Goal: Task Accomplishment & Management: Complete application form

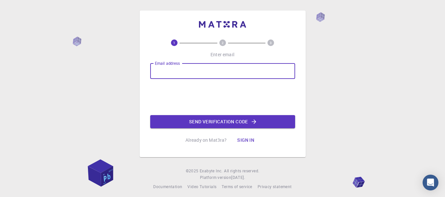
paste input "[EMAIL_ADDRESS][DOMAIN_NAME]"
type input "[EMAIL_ADDRESS][DOMAIN_NAME]"
click at [220, 123] on button "Send verification code" at bounding box center [222, 121] width 145 height 13
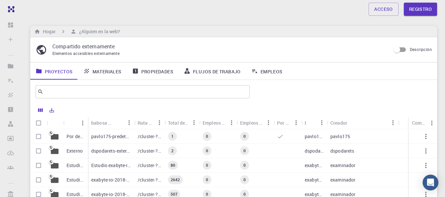
click at [249, 8] on div "Acceso Registro" at bounding box center [233, 9] width 423 height 13
click at [250, 8] on div "Acceso Registro" at bounding box center [233, 9] width 423 height 13
click at [280, 41] on div "Compartido externamente Elementos accesibles externamente Descripción" at bounding box center [233, 49] width 407 height 25
click at [95, 72] on font "Materiales" at bounding box center [107, 71] width 29 height 6
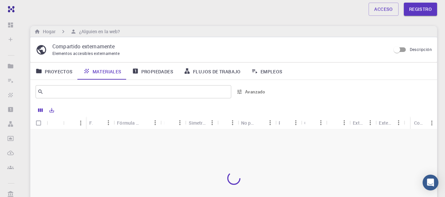
click at [145, 69] on font "Propiedades" at bounding box center [157, 71] width 32 height 6
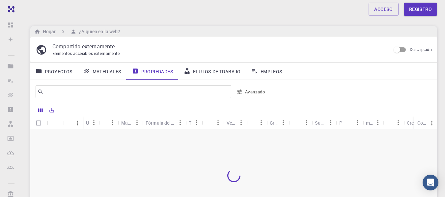
click at [261, 72] on font "Empleos" at bounding box center [272, 71] width 22 height 6
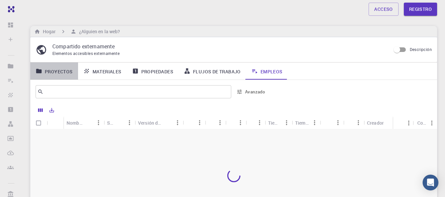
click at [65, 69] on font "Proyectos" at bounding box center [59, 71] width 28 height 6
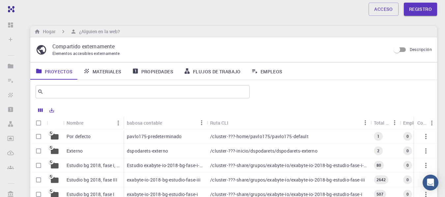
click at [367, 24] on div "Acceso Registro Hogar ¿Alguien en la web? Compartido externamente Elementos acc…" at bounding box center [233, 148] width 423 height 296
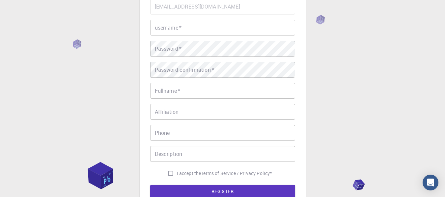
scroll to position [138, 0]
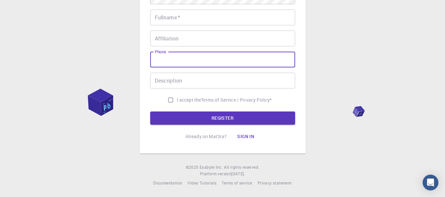
click at [214, 66] on input "Phone" at bounding box center [222, 60] width 145 height 16
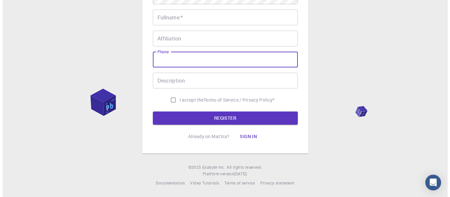
scroll to position [0, 0]
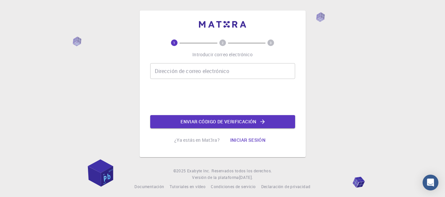
click at [364, 51] on div "1 2 3 Introducir correo electrónico Dirección de correo electrónico Dirección d…" at bounding box center [222, 100] width 445 height 201
click at [197, 73] on input "Dirección de correo electrónico" at bounding box center [222, 71] width 145 height 16
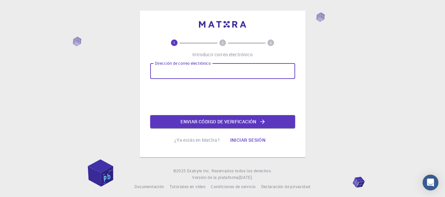
click at [207, 72] on input "Dirección de correo electrónico" at bounding box center [222, 71] width 145 height 16
paste input "[EMAIL_ADDRESS][DOMAIN_NAME]"
type input "[EMAIL_ADDRESS][DOMAIN_NAME]"
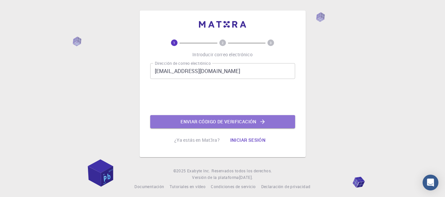
click at [215, 123] on font "Enviar código de verificación" at bounding box center [219, 122] width 76 height 6
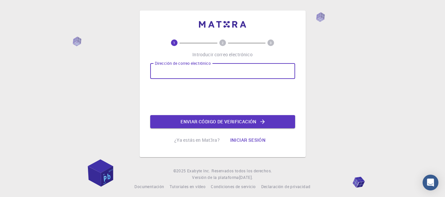
click at [186, 73] on input "Dirección de correo electrónico" at bounding box center [222, 71] width 145 height 16
paste input "[EMAIL_ADDRESS][DOMAIN_NAME]"
type input "[EMAIL_ADDRESS][DOMAIN_NAME]"
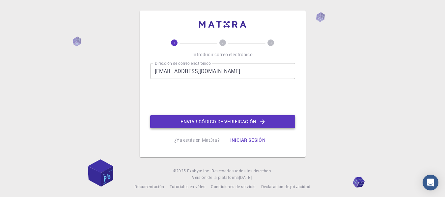
click at [203, 120] on font "Enviar código de verificación" at bounding box center [219, 122] width 76 height 6
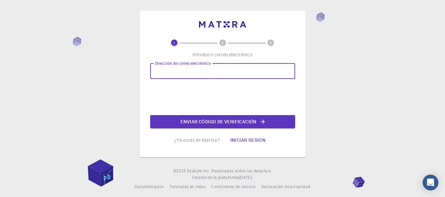
paste input "linymoxi@gmail.com"
type input "linymoxi@gmail.com"
click at [266, 120] on icon "button" at bounding box center [262, 122] width 7 height 7
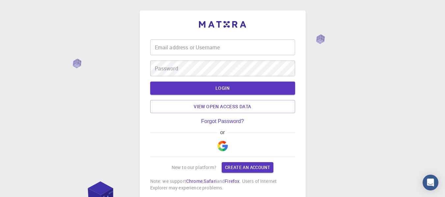
type input "linno"
click at [388, 39] on div "Email address or Username linno Email address or Username Password Password LOG…" at bounding box center [222, 122] width 445 height 245
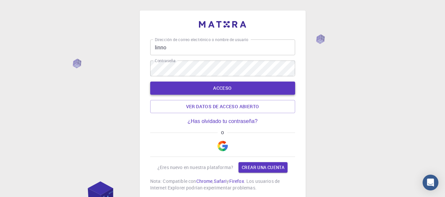
click at [226, 90] on font "ACCESO" at bounding box center [222, 88] width 18 height 6
